Goal: Find specific page/section: Find specific page/section

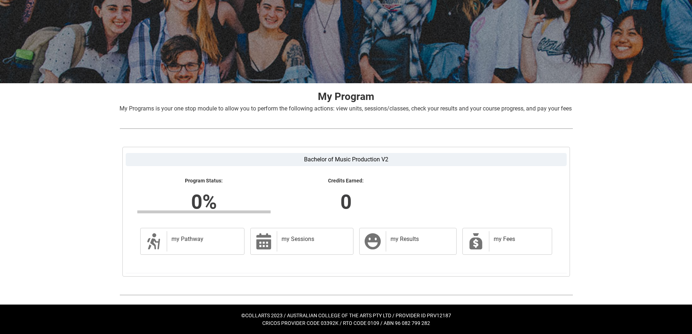
scroll to position [71, 0]
click at [500, 243] on div "my Fees" at bounding box center [519, 241] width 60 height 20
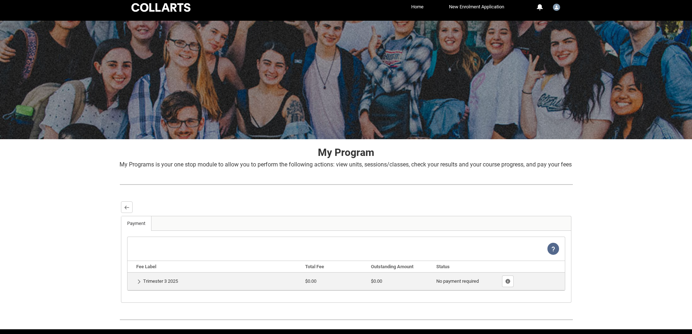
scroll to position [0, 0]
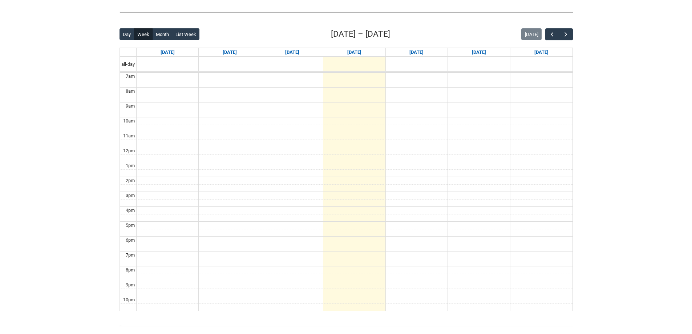
scroll to position [116, 0]
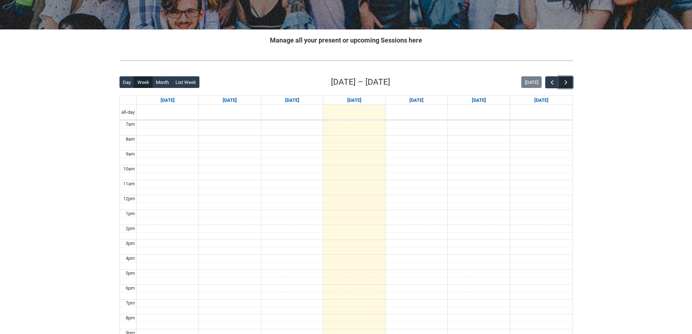
click at [569, 82] on span "button" at bounding box center [565, 82] width 7 height 7
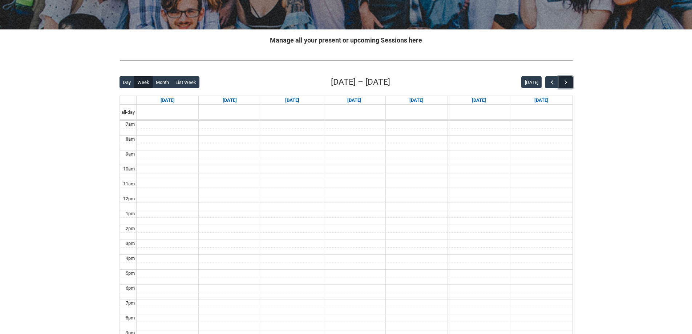
click at [569, 82] on span "button" at bounding box center [565, 82] width 7 height 7
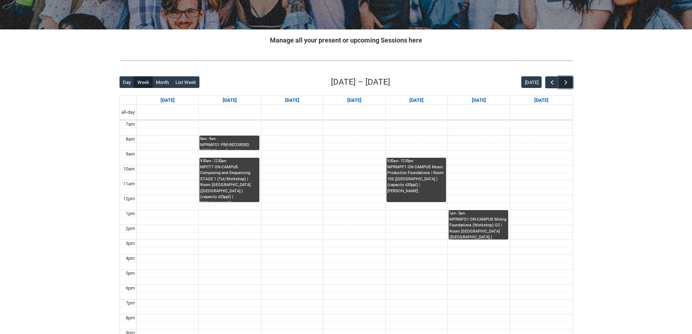
click at [568, 82] on span "button" at bounding box center [565, 82] width 7 height 7
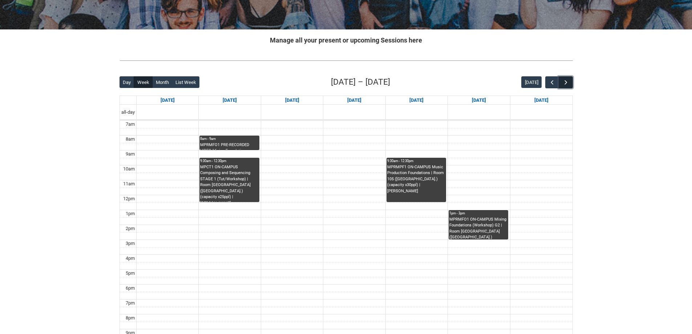
click at [568, 82] on span "button" at bounding box center [565, 82] width 7 height 7
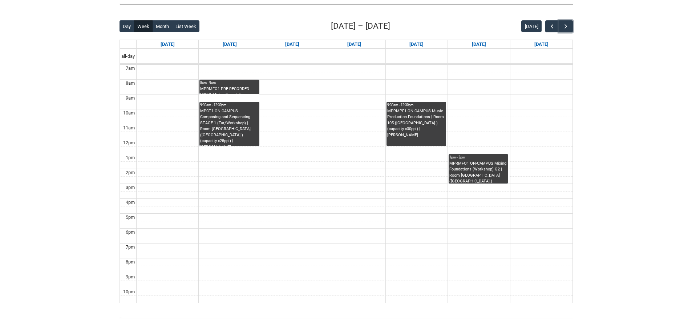
scroll to position [171, 0]
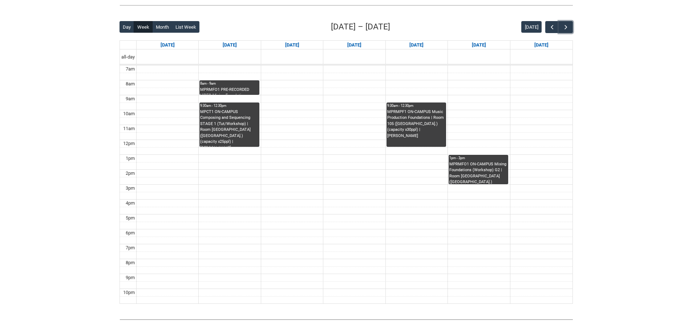
click at [241, 92] on div "MPRMFO1 PRE-RECORDED VIDEO Mixing Foundations (Lecture/Tut) | Online | Benjamin…" at bounding box center [229, 91] width 58 height 8
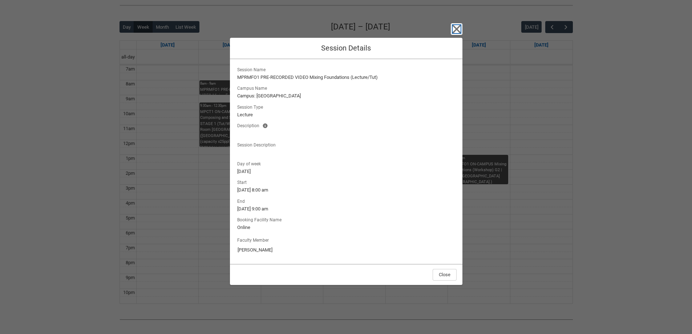
click at [458, 29] on icon "button" at bounding box center [457, 29] width 12 height 12
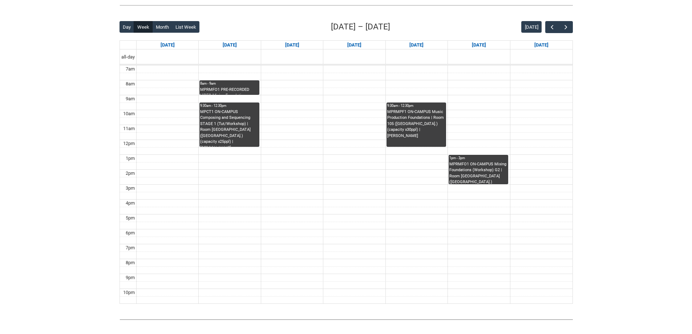
click at [417, 132] on div "MPRMPF1 ON-CAMPUS Music Production Foundations | Room 105 (Wellington St.) (cap…" at bounding box center [416, 124] width 58 height 30
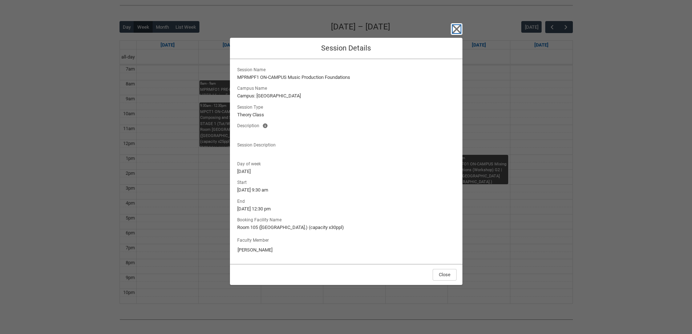
click at [459, 26] on icon "button" at bounding box center [456, 29] width 8 height 8
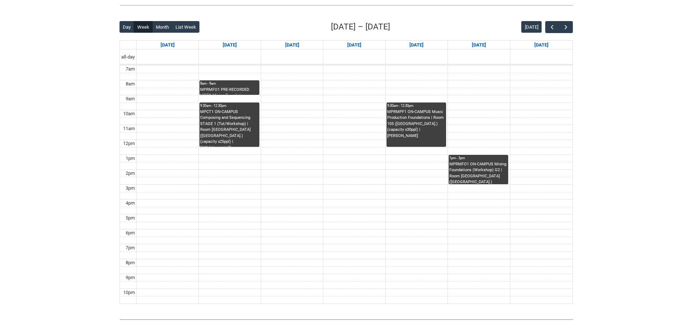
click at [477, 163] on div "MPRMFO1 ON-CAMPUS Mixing Foundations (Workshop) G2 | Room 201 Lab (Wellington S…" at bounding box center [478, 172] width 58 height 23
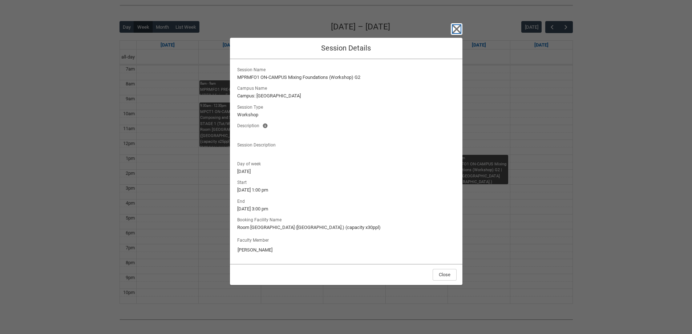
click at [454, 32] on icon "button" at bounding box center [456, 29] width 8 height 8
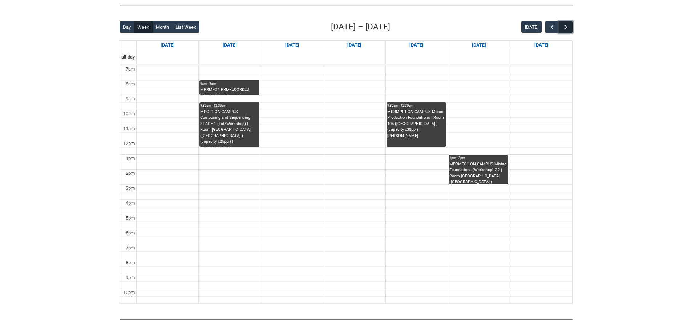
click at [565, 28] on span "button" at bounding box center [565, 27] width 7 height 7
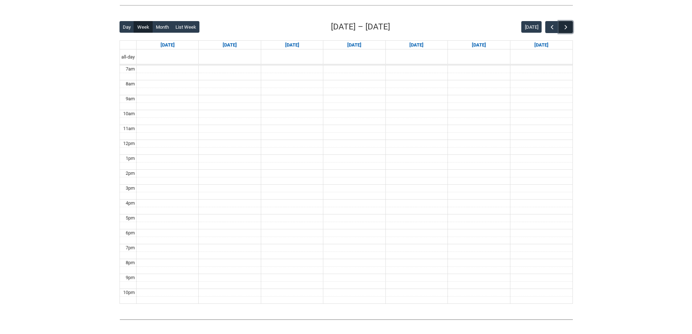
click at [565, 28] on span "button" at bounding box center [565, 27] width 7 height 7
click at [554, 26] on span "button" at bounding box center [551, 27] width 7 height 7
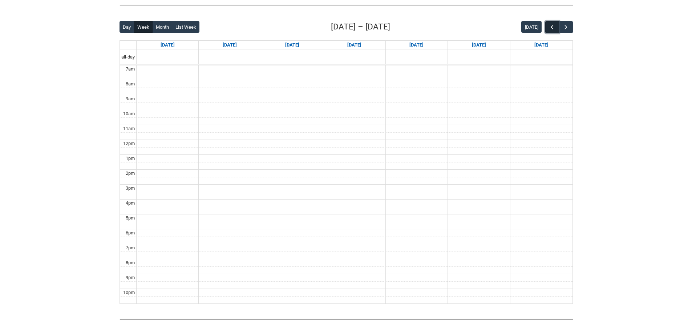
click at [554, 26] on span "button" at bounding box center [551, 27] width 7 height 7
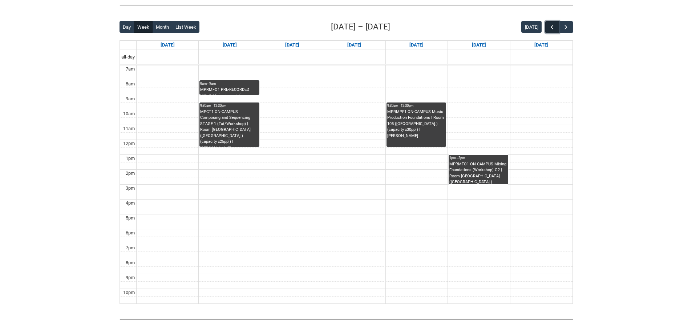
click at [554, 26] on span "button" at bounding box center [551, 27] width 7 height 7
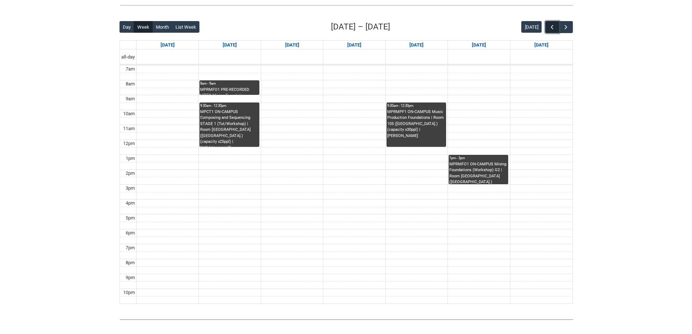
click at [554, 26] on span "button" at bounding box center [551, 27] width 7 height 7
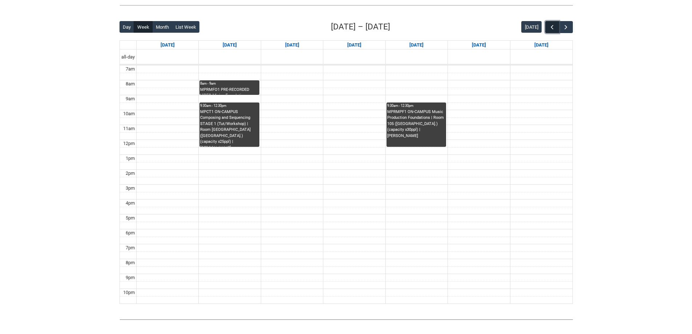
click at [554, 26] on span "button" at bounding box center [551, 27] width 7 height 7
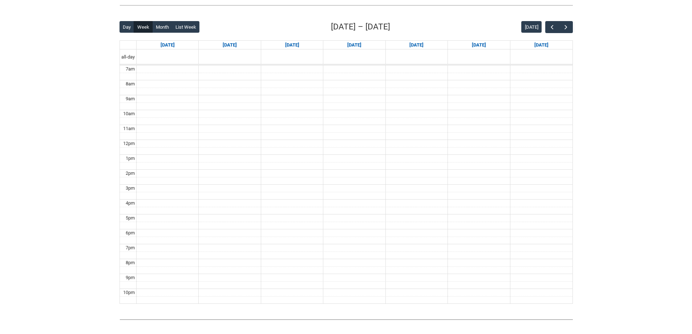
click at [574, 26] on div "Back Loading... This page should update in a few seconds... Day Week Month List…" at bounding box center [346, 162] width 465 height 295
click at [569, 27] on span "button" at bounding box center [565, 27] width 7 height 7
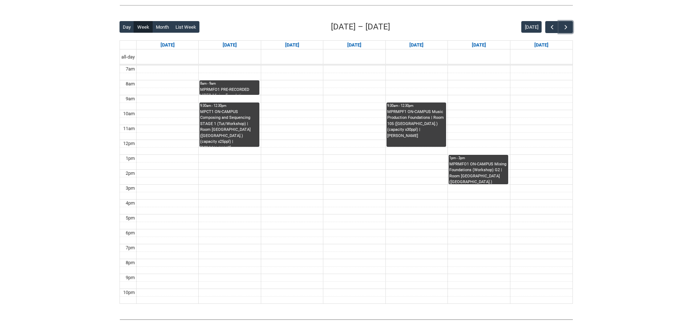
click at [239, 87] on div "MPRMFO1 PRE-RECORDED VIDEO Mixing Foundations (Lecture/Tut) | Online | Benjamin…" at bounding box center [229, 91] width 58 height 8
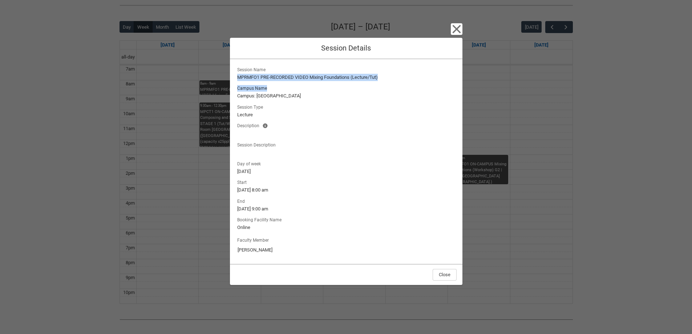
drag, startPoint x: 237, startPoint y: 75, endPoint x: 402, endPoint y: 81, distance: 165.3
click at [402, 81] on div "Session Name MPRMFO1 PRE-RECORDED VIDEO Mixing Foundations (Lecture/Tut) Campus…" at bounding box center [346, 110] width 221 height 91
click at [455, 25] on icon "button" at bounding box center [457, 29] width 12 height 12
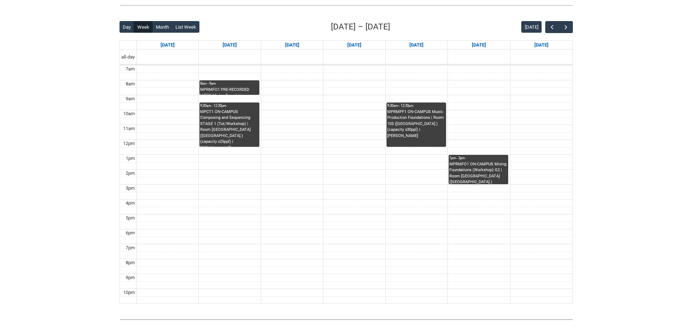
click at [245, 115] on div "MPCT1 ON-CAMPUS Composing and Sequencing STAGE 1 (Tut/Workshop) | Room 206 Lab …" at bounding box center [229, 128] width 58 height 38
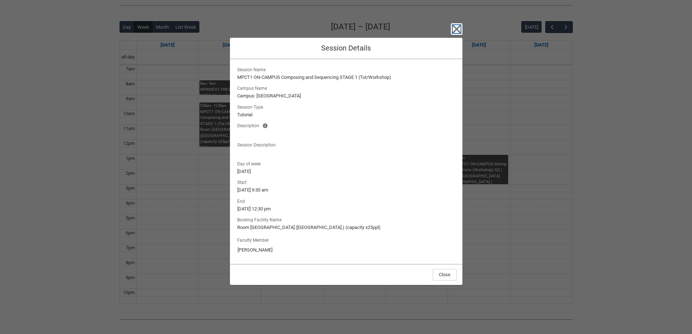
click at [458, 30] on icon "button" at bounding box center [456, 29] width 8 height 8
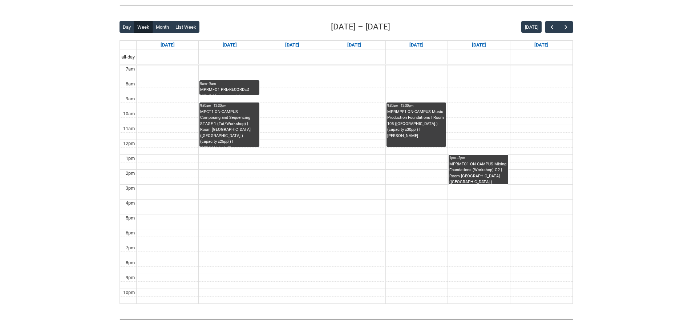
click at [425, 140] on div "MPRMPF1 ON-CAMPUS Music Production Foundations | Room 105 (Wellington St.) (cap…" at bounding box center [416, 128] width 58 height 38
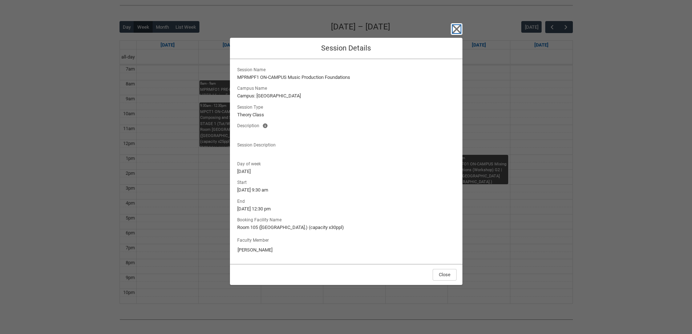
click at [456, 27] on icon "button" at bounding box center [457, 29] width 12 height 12
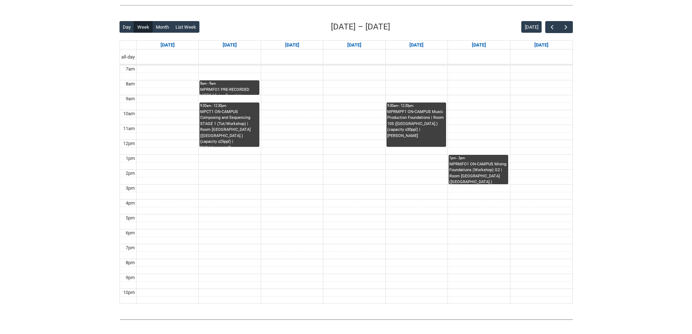
click at [471, 158] on div "1pm - 3pm" at bounding box center [478, 157] width 58 height 5
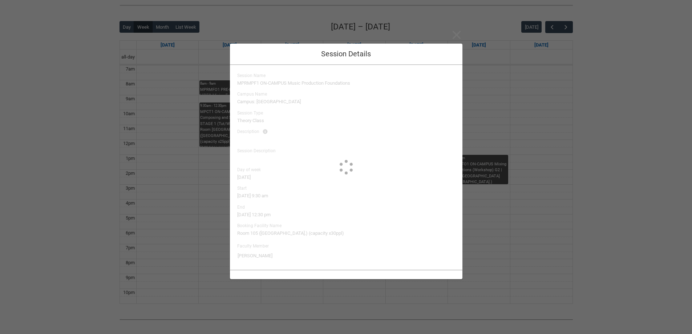
type input "Benjamin Colbourne"
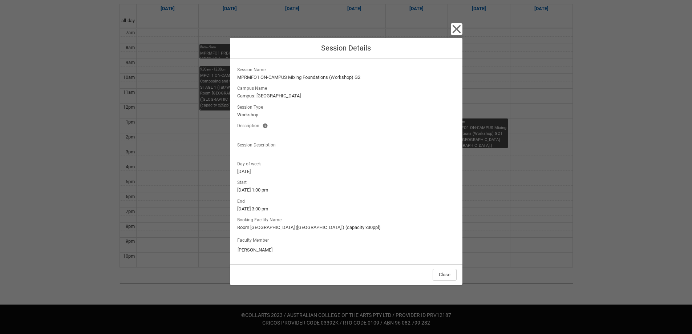
scroll to position [207, 0]
click at [454, 31] on icon "button" at bounding box center [456, 29] width 8 height 8
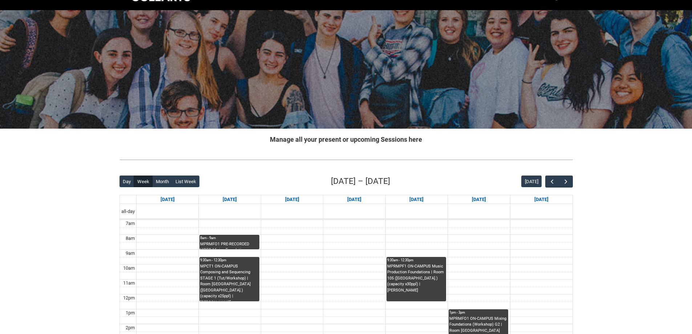
scroll to position [0, 0]
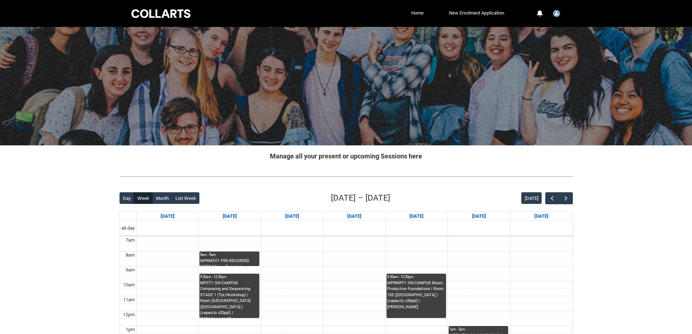
click at [411, 7] on div "Collarts Education Community Home New Enrolment Application More 0 Notification…" at bounding box center [346, 13] width 432 height 27
click at [412, 14] on link "Home" at bounding box center [417, 13] width 16 height 11
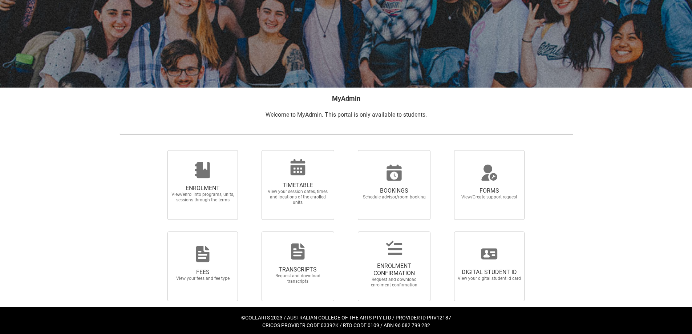
scroll to position [60, 0]
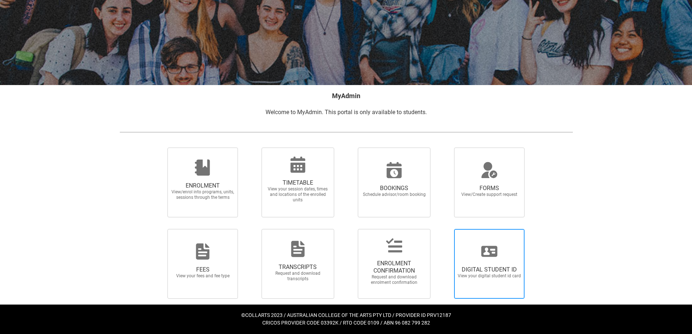
click at [475, 267] on span "DIGITAL STUDENT ID" at bounding box center [489, 269] width 64 height 7
click at [445, 229] on input "DIGITAL STUDENT ID View your digital student id card" at bounding box center [445, 228] width 0 height 0
radio input "true"
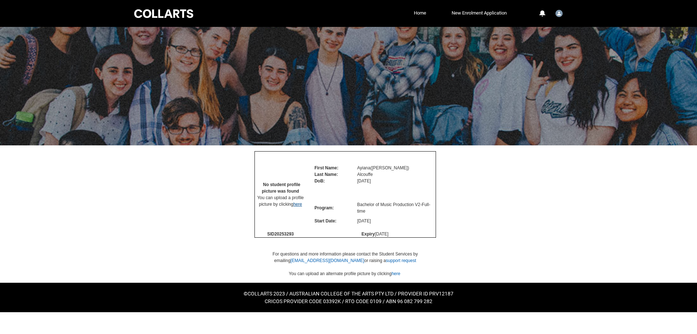
click at [302, 207] on link "here" at bounding box center [297, 204] width 9 height 5
click at [164, 16] on div at bounding box center [164, 13] width 62 height 11
